Goal: Find specific page/section: Find specific page/section

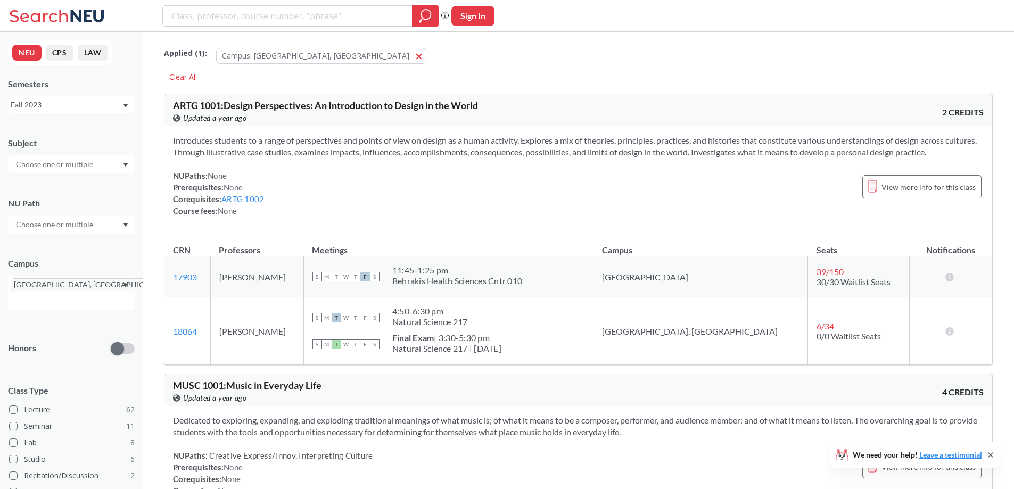
click at [125, 105] on icon "Dropdown arrow" at bounding box center [126, 106] width 5 height 4
click at [47, 153] on span "Summer 2 2025" at bounding box center [41, 158] width 54 height 12
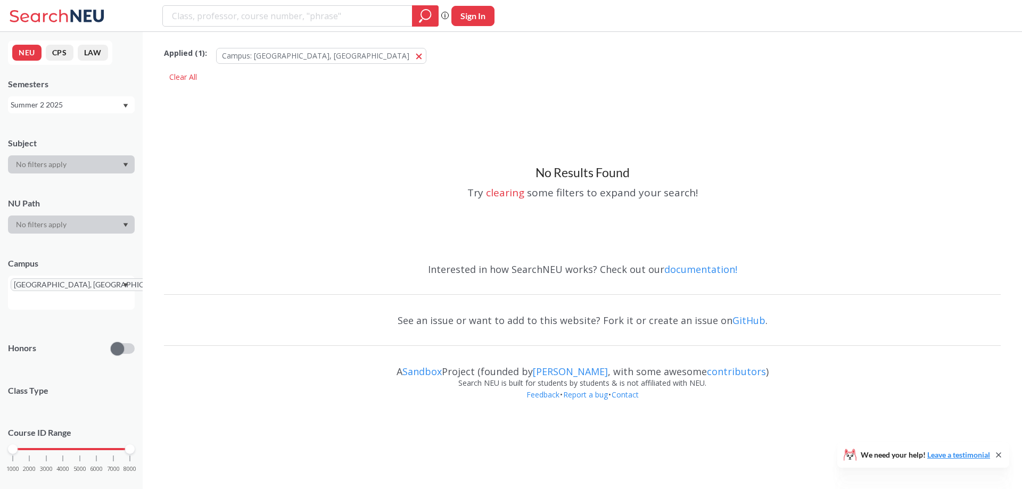
click at [126, 103] on div "Summer 2 2025" at bounding box center [71, 104] width 127 height 17
click at [58, 191] on span "Summer Full 2025" at bounding box center [45, 187] width 63 height 12
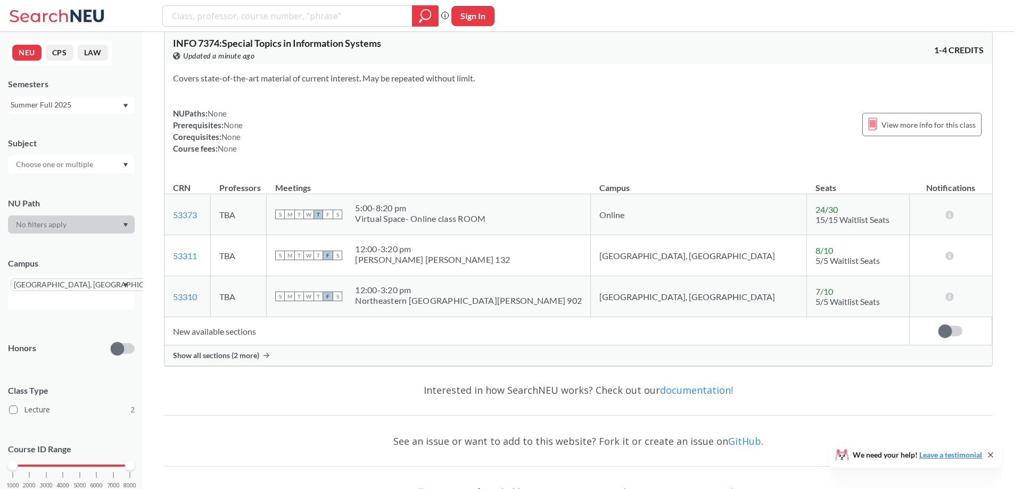
scroll to position [278, 0]
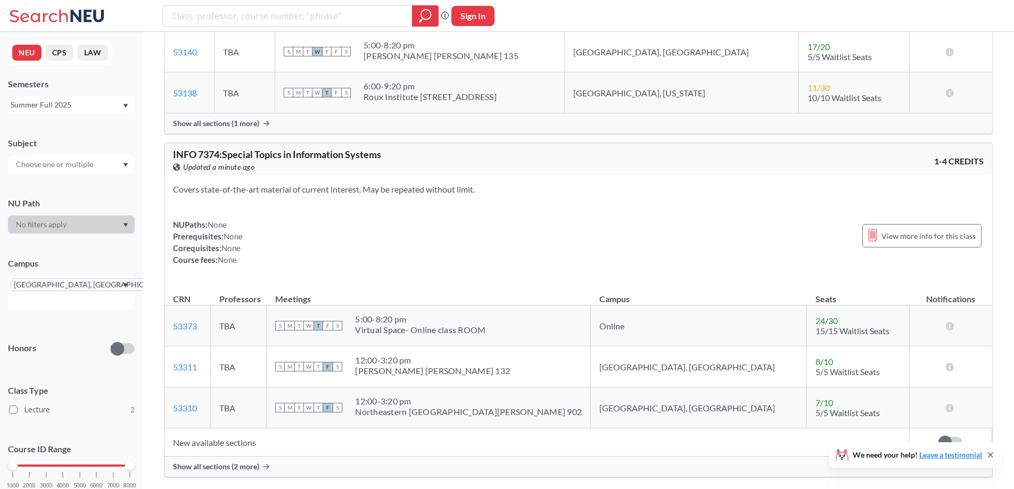
click at [125, 105] on icon "Dropdown arrow" at bounding box center [126, 106] width 5 height 4
click at [65, 134] on span "Summer 1 2025" at bounding box center [41, 132] width 54 height 12
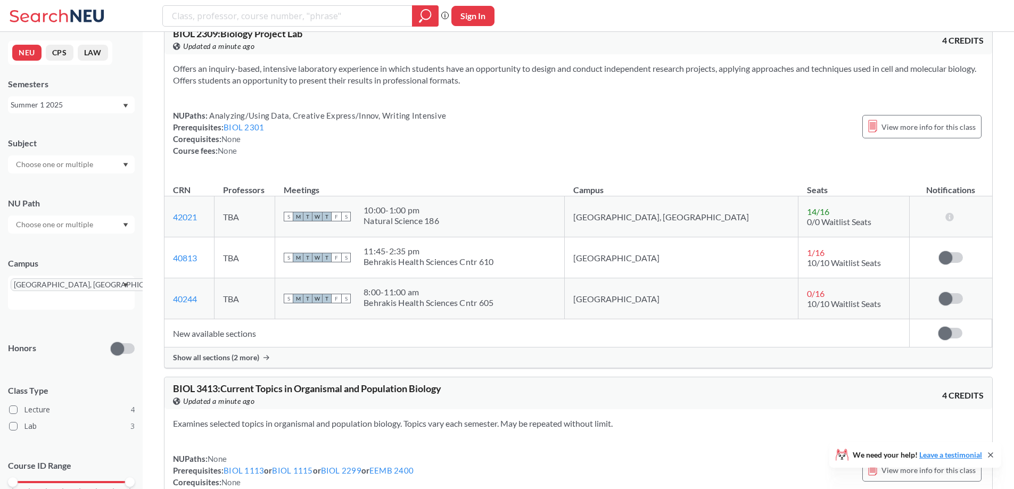
scroll to position [692, 0]
